Goal: Task Accomplishment & Management: Complete application form

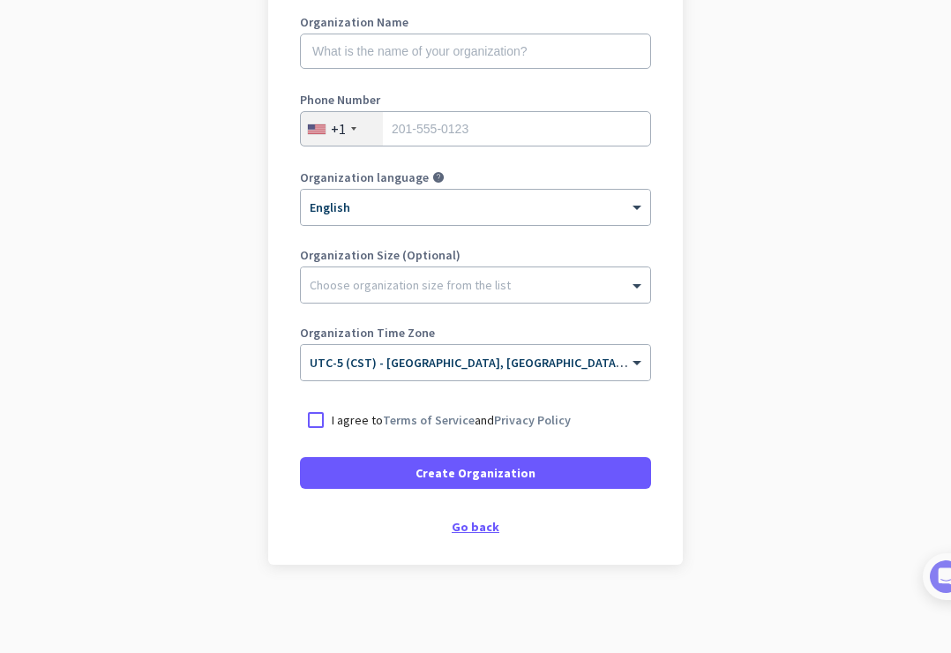
scroll to position [254, 0]
click at [472, 525] on div "Go back" at bounding box center [475, 527] width 351 height 12
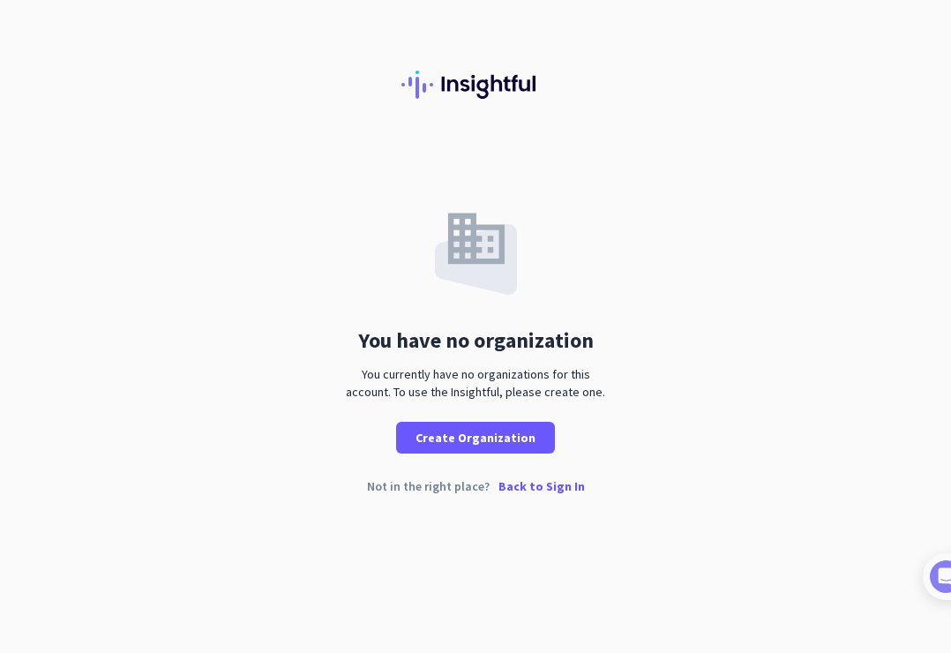
click at [525, 484] on p "Back to Sign In" at bounding box center [542, 486] width 86 height 12
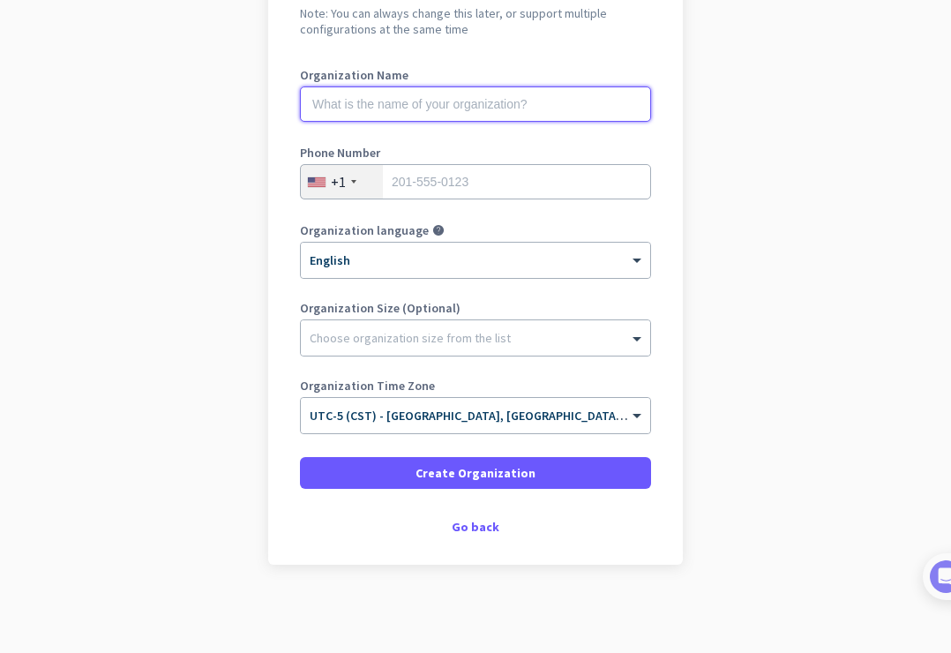
scroll to position [201, 0]
click at [472, 525] on div "Go back" at bounding box center [475, 527] width 351 height 12
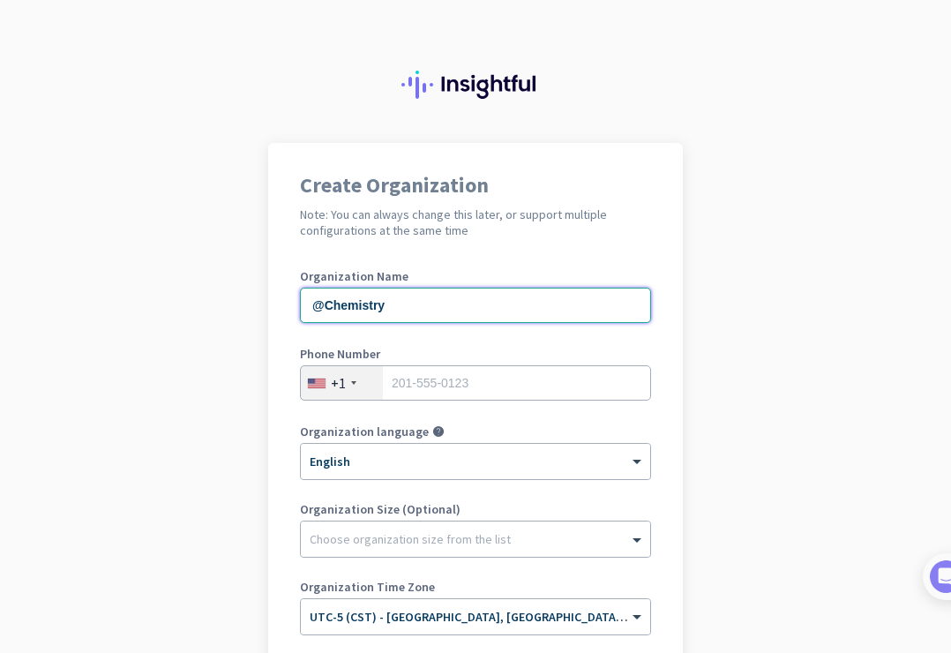
type input "@Chemistry"
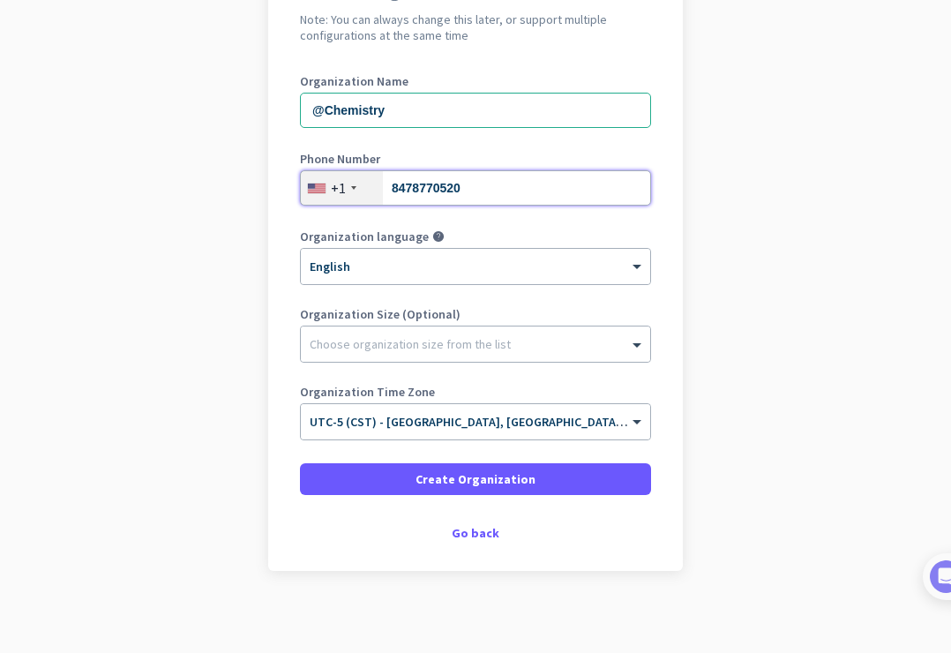
scroll to position [196, 0]
type input "8478770520"
click at [451, 421] on div at bounding box center [475, 415] width 349 height 15
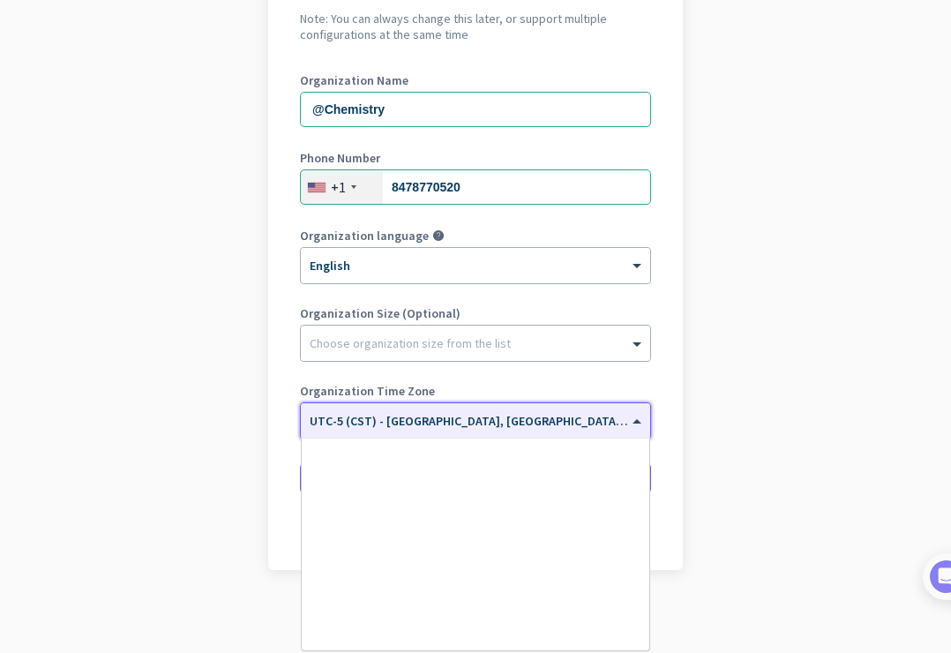
scroll to position [874, 0]
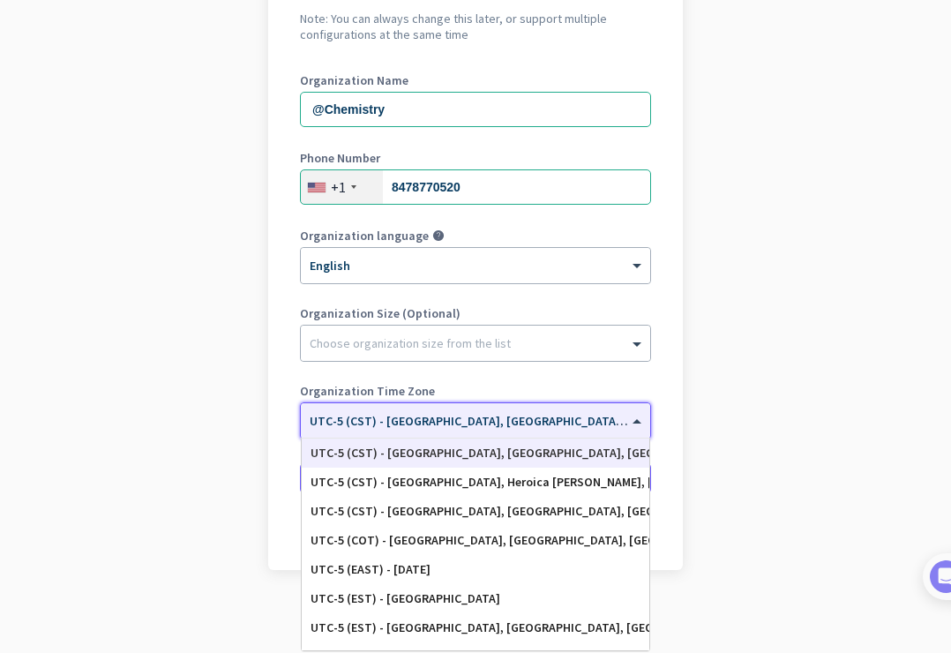
click at [451, 421] on div at bounding box center [475, 415] width 349 height 15
click at [454, 454] on div "UTC-5 (CST) - [GEOGRAPHIC_DATA], [GEOGRAPHIC_DATA], [GEOGRAPHIC_DATA], [GEOGRAP…" at bounding box center [476, 453] width 330 height 15
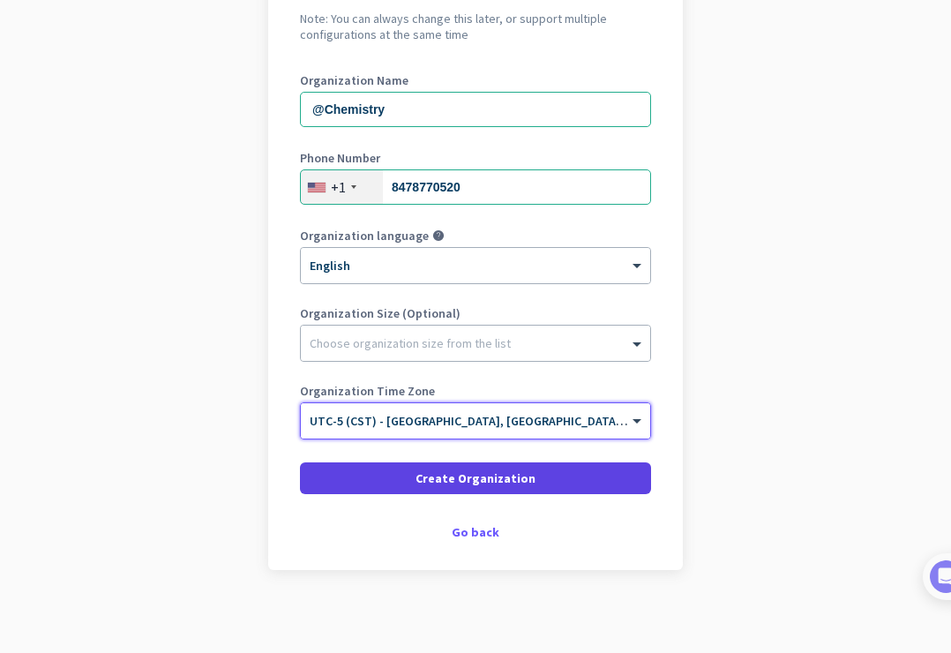
click at [454, 474] on span "Create Organization" at bounding box center [476, 478] width 120 height 18
